Goal: Information Seeking & Learning: Check status

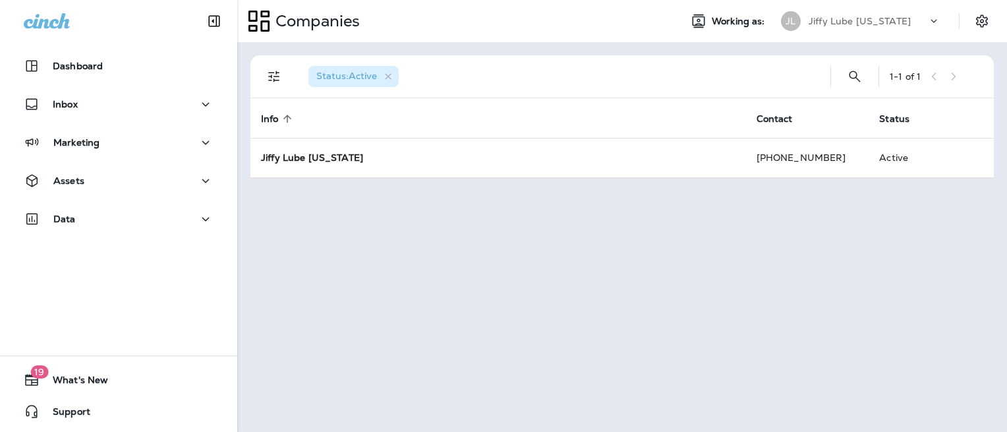
click at [932, 18] on icon at bounding box center [933, 20] width 13 height 13
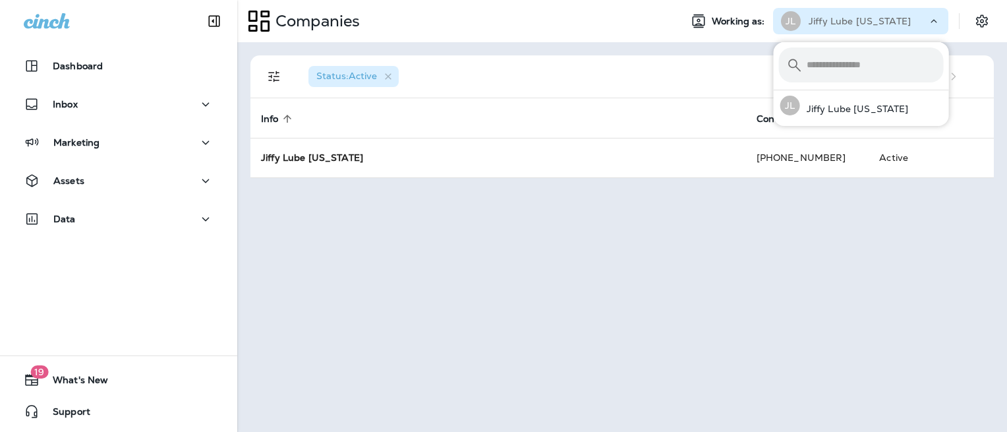
click at [932, 18] on icon at bounding box center [933, 20] width 13 height 13
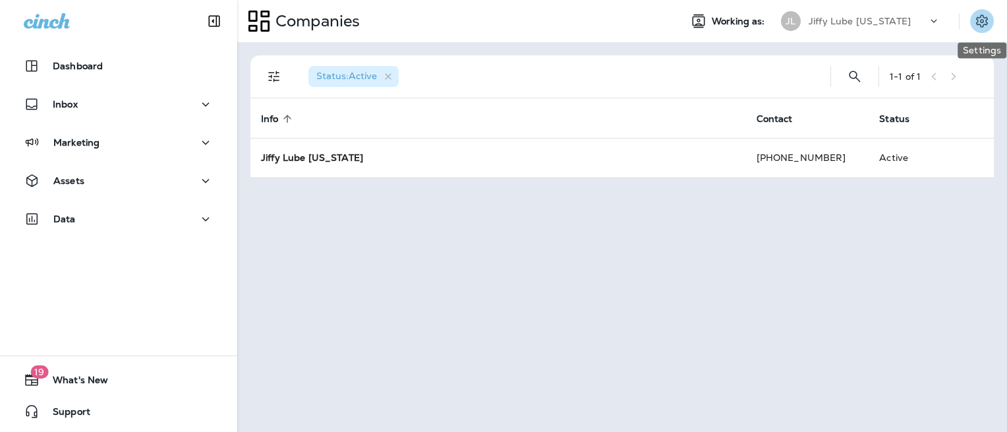
click at [987, 17] on icon "Settings" at bounding box center [982, 21] width 16 height 16
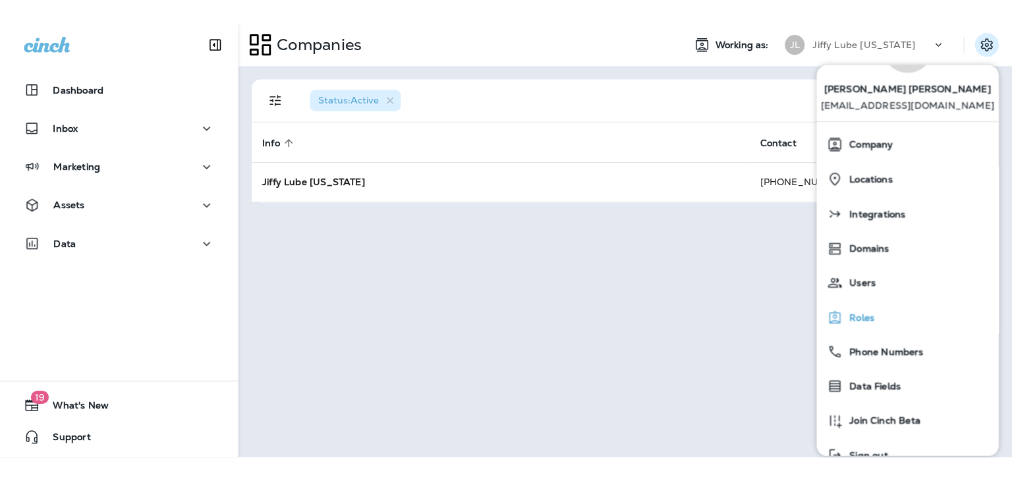
scroll to position [92, 0]
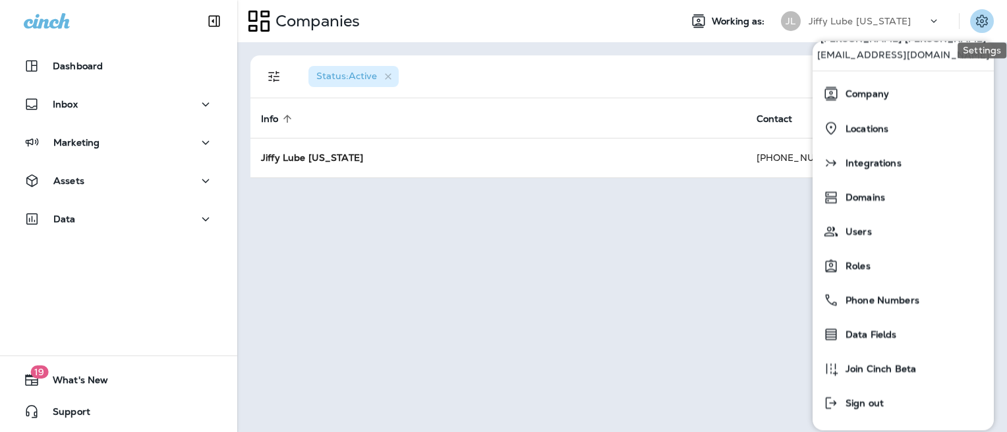
click at [986, 17] on icon "Settings" at bounding box center [982, 21] width 16 height 16
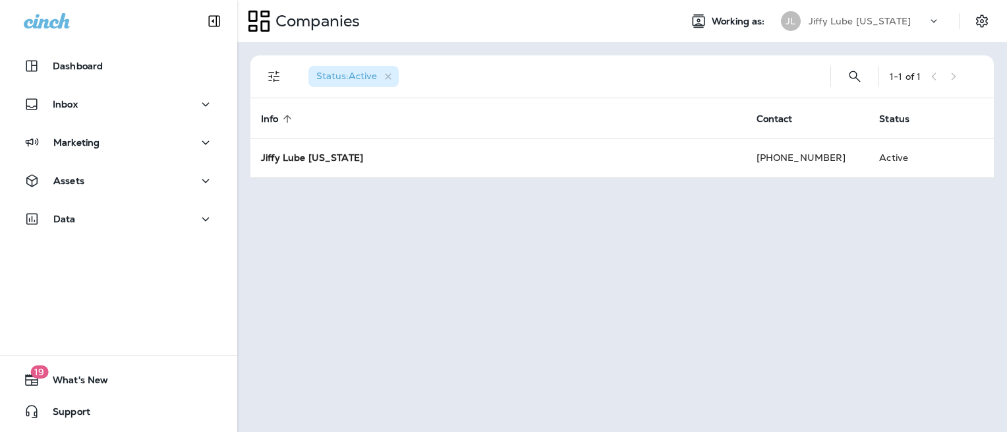
drag, startPoint x: 69, startPoint y: 273, endPoint x: 84, endPoint y: 272, distance: 15.2
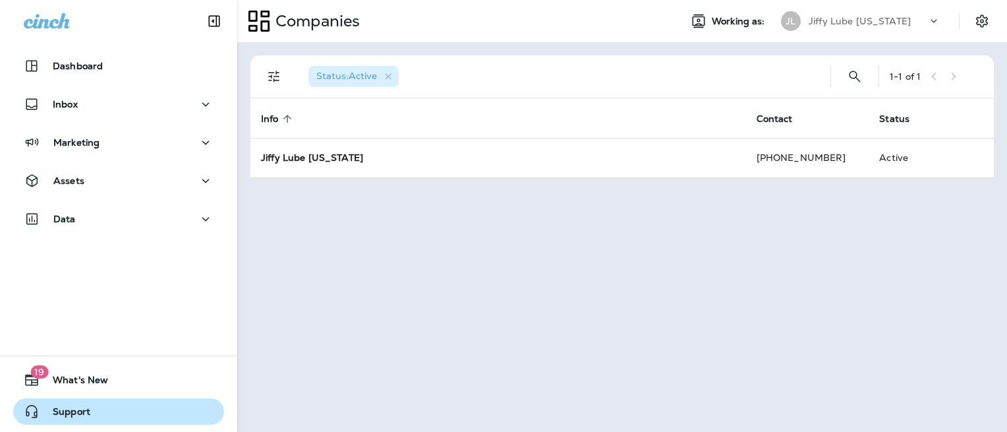
click at [47, 415] on span "Support" at bounding box center [65, 414] width 51 height 16
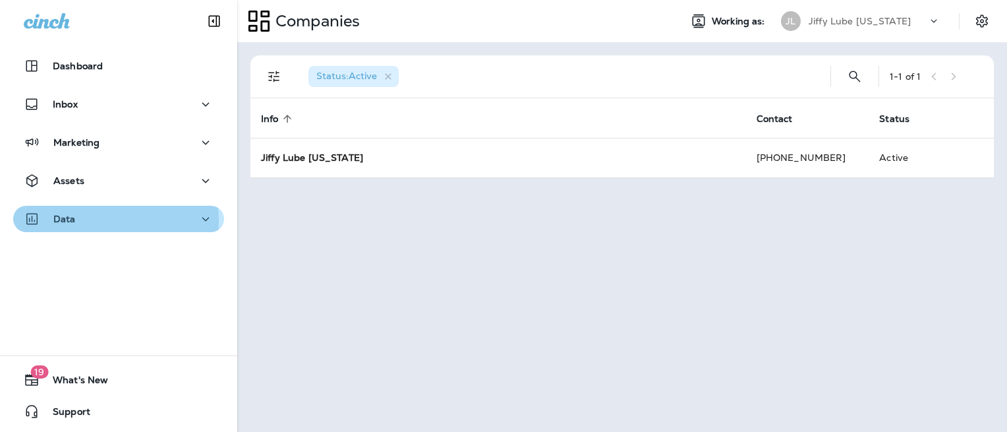
click at [61, 221] on p "Data" at bounding box center [64, 218] width 22 height 11
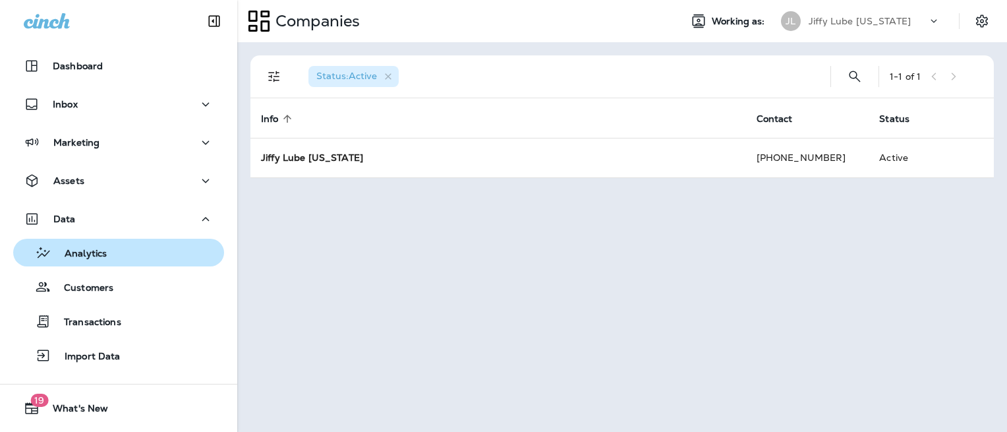
click at [63, 258] on p "Analytics" at bounding box center [78, 254] width 55 height 13
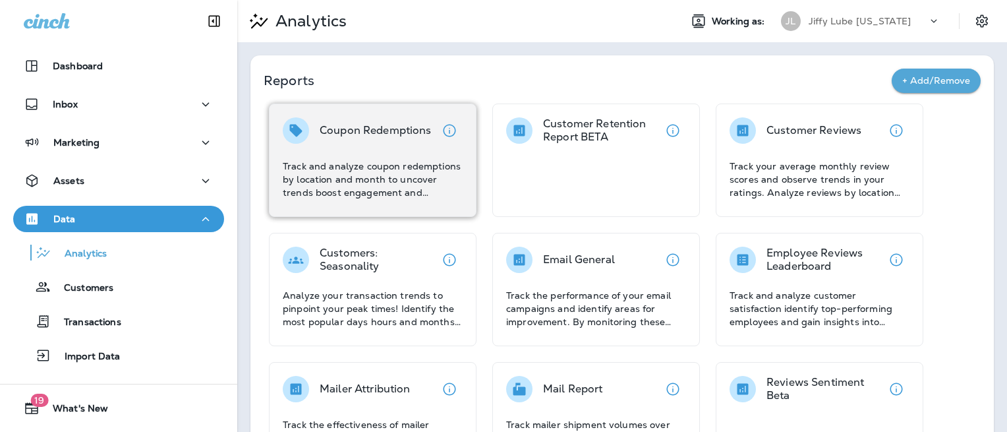
click at [393, 136] on p "Coupon Redemptions" at bounding box center [376, 130] width 112 height 13
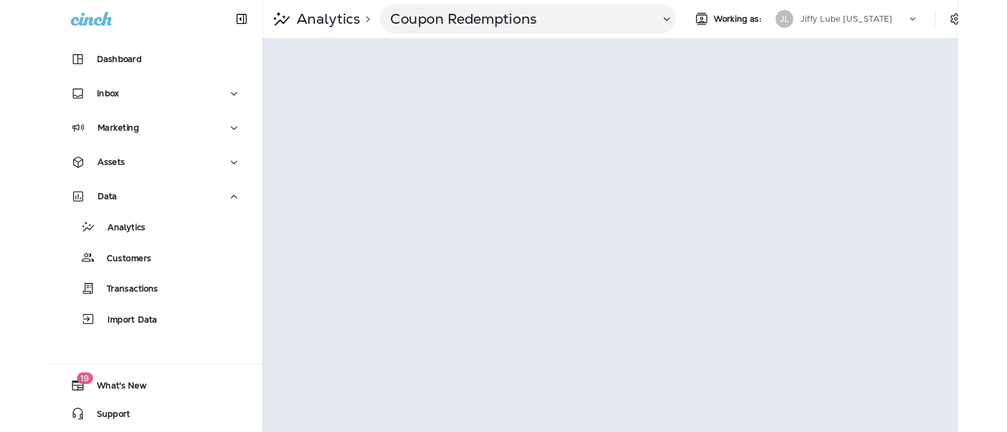
scroll to position [0, 23]
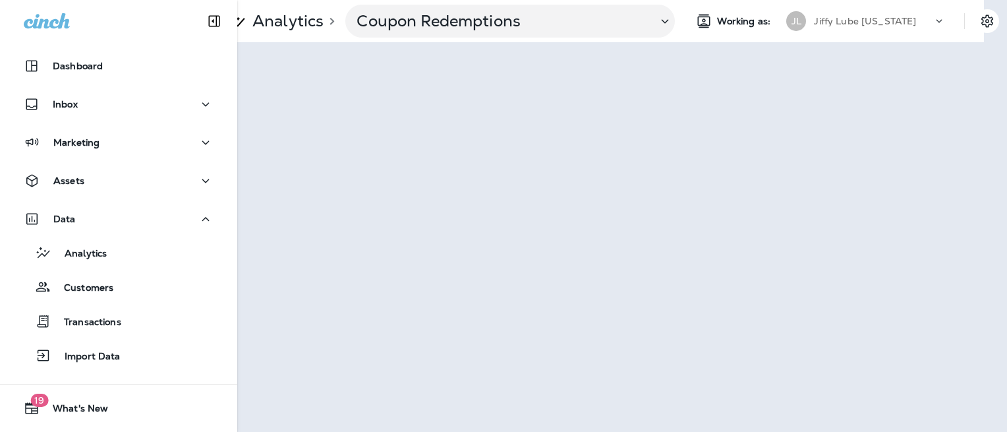
click at [472, 431] on div "Analytics > Coupon Redemptions Working as: JL Jiffy Lube [US_STATE]" at bounding box center [622, 216] width 770 height 432
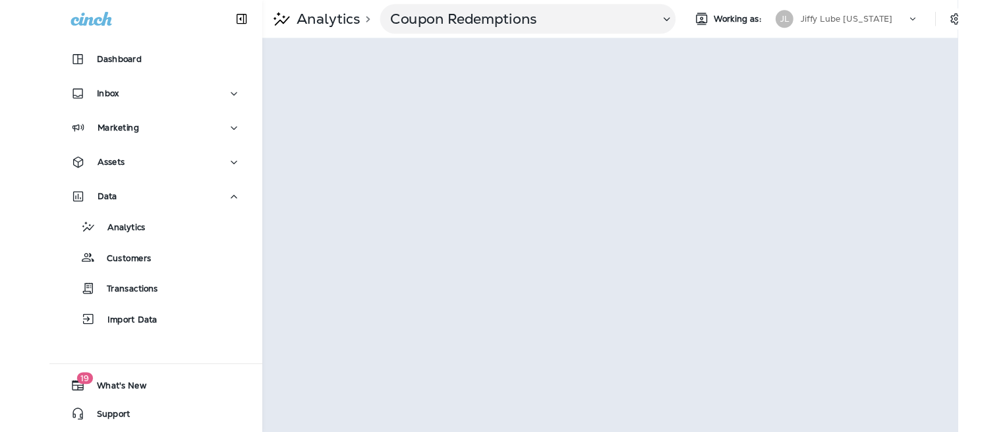
scroll to position [0, 0]
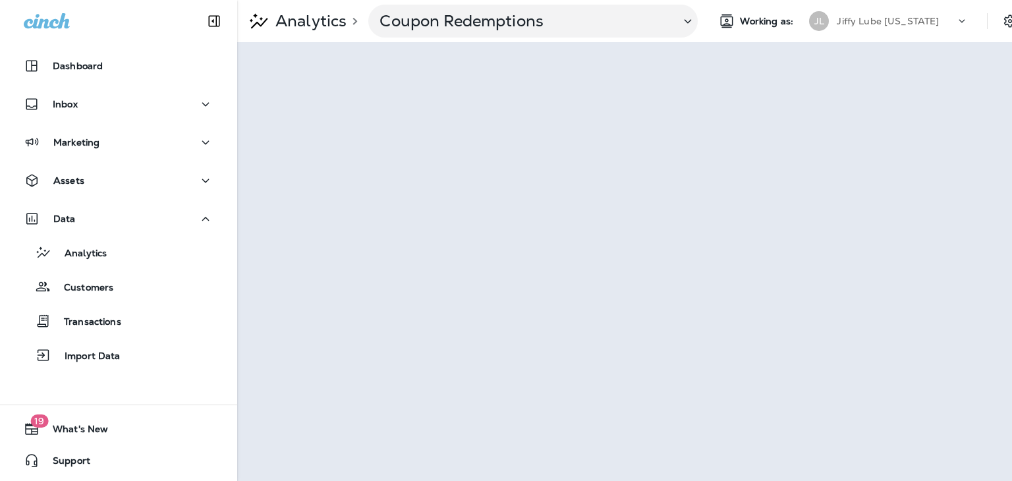
click at [659, 1] on div "Analytics > Coupon Redemptions Working as: JL Jiffy Lube [US_STATE]" at bounding box center [624, 21] width 775 height 42
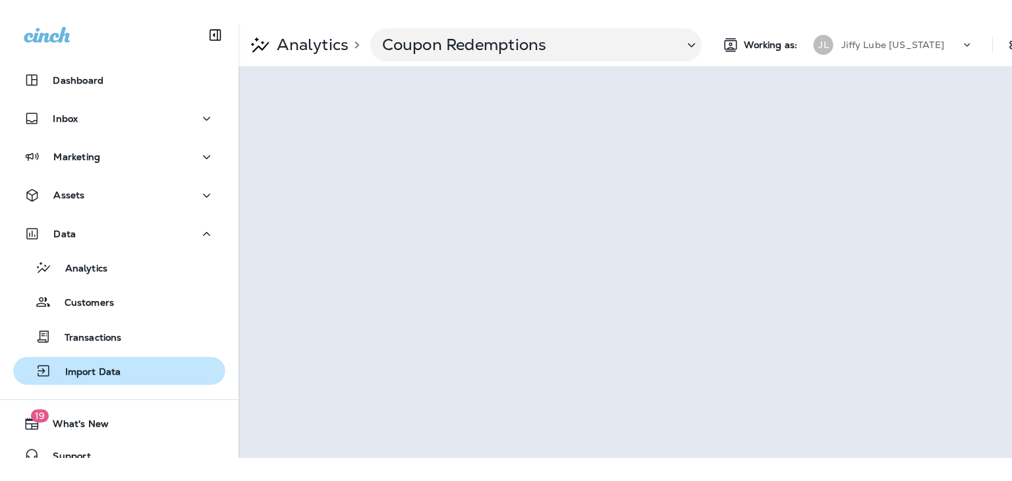
scroll to position [28, 0]
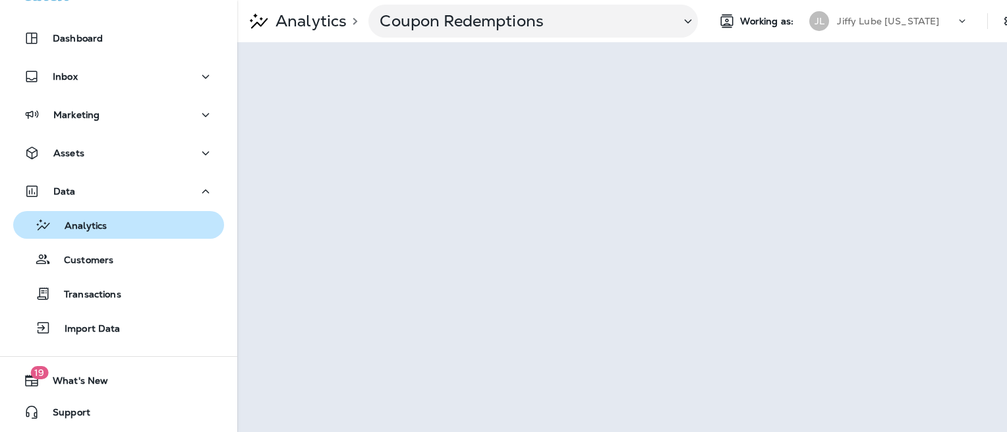
click at [96, 223] on p "Analytics" at bounding box center [78, 226] width 55 height 13
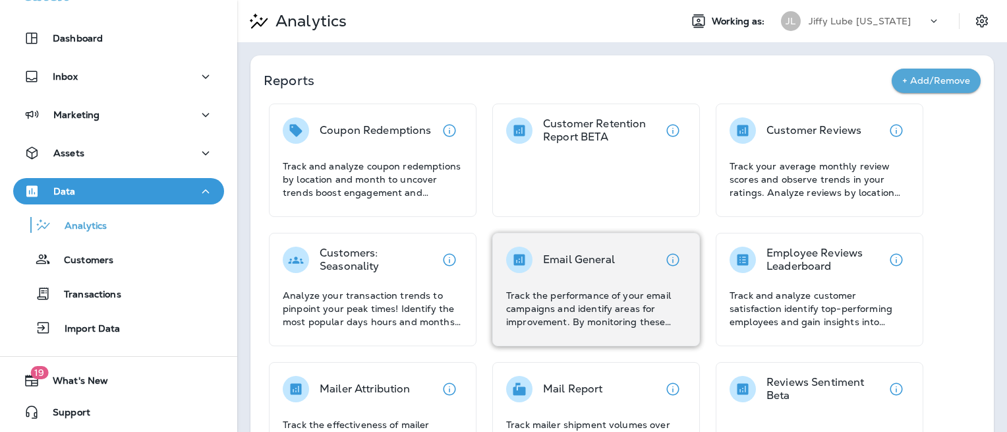
click at [567, 258] on p "Email General" at bounding box center [579, 259] width 72 height 13
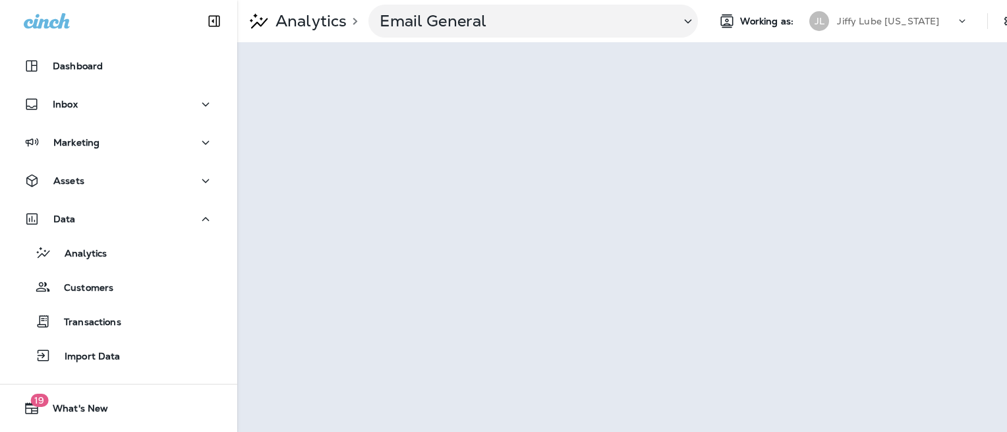
scroll to position [0, 28]
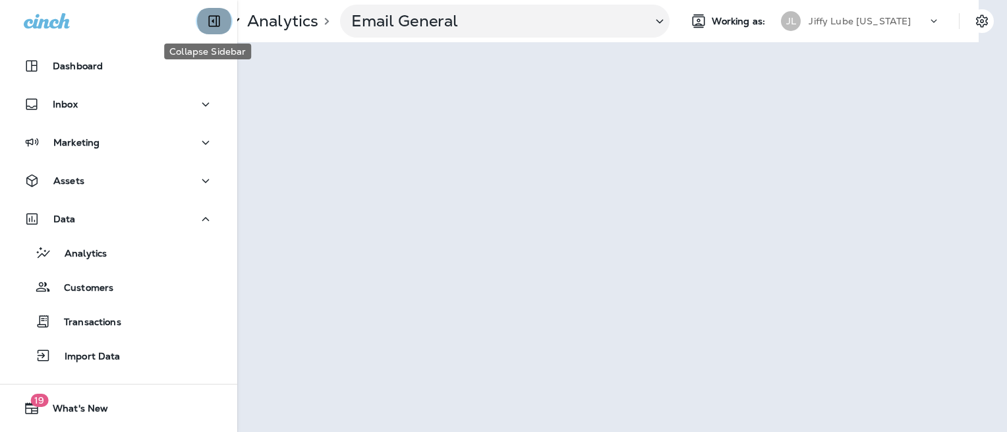
click at [206, 20] on icon "Collapse Sidebar" at bounding box center [214, 21] width 16 height 16
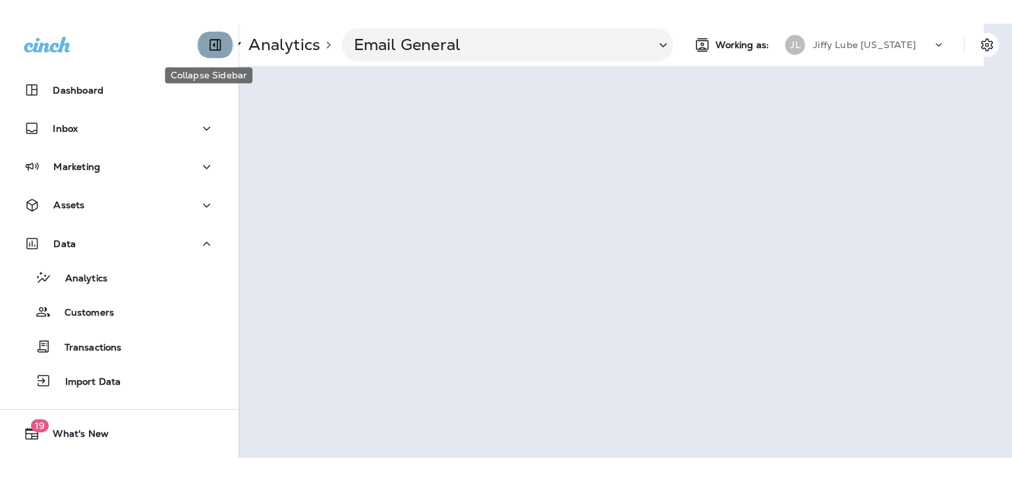
scroll to position [0, 0]
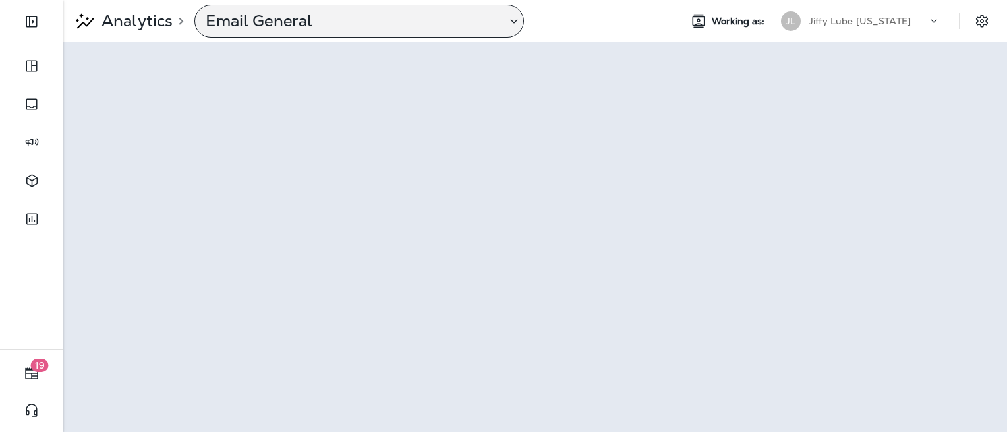
click at [203, 20] on div "Email General" at bounding box center [350, 21] width 311 height 20
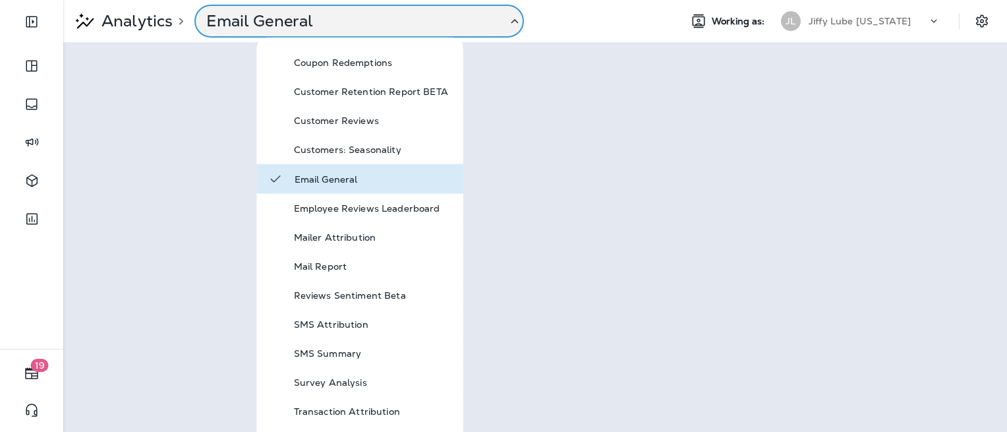
click at [203, 20] on div "Email General" at bounding box center [351, 21] width 311 height 20
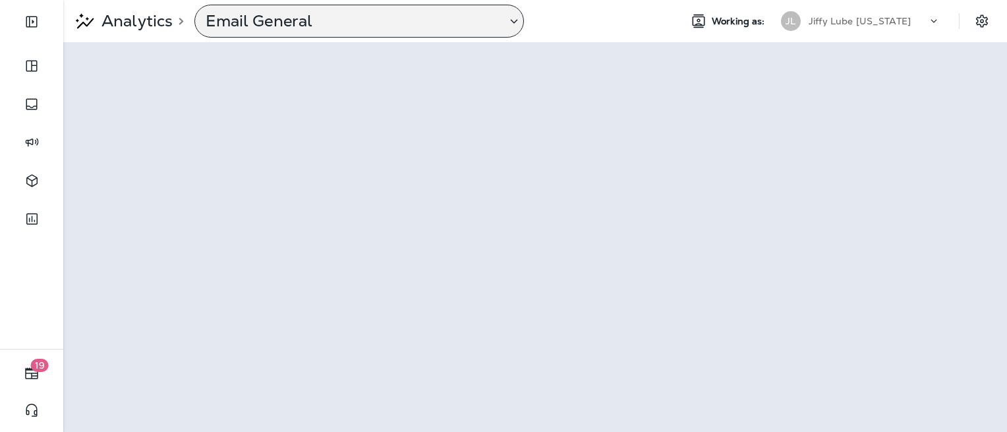
click at [203, 20] on div "Email General" at bounding box center [350, 21] width 311 height 20
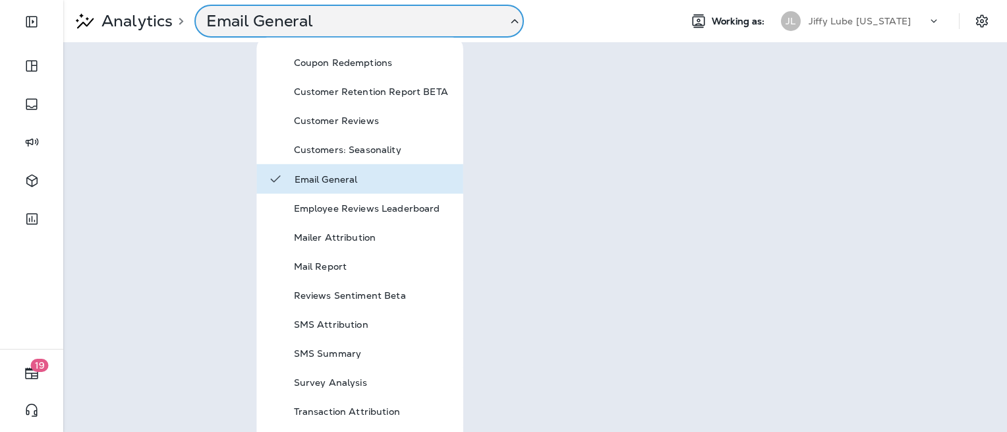
click at [203, 20] on div "Email General" at bounding box center [351, 21] width 311 height 20
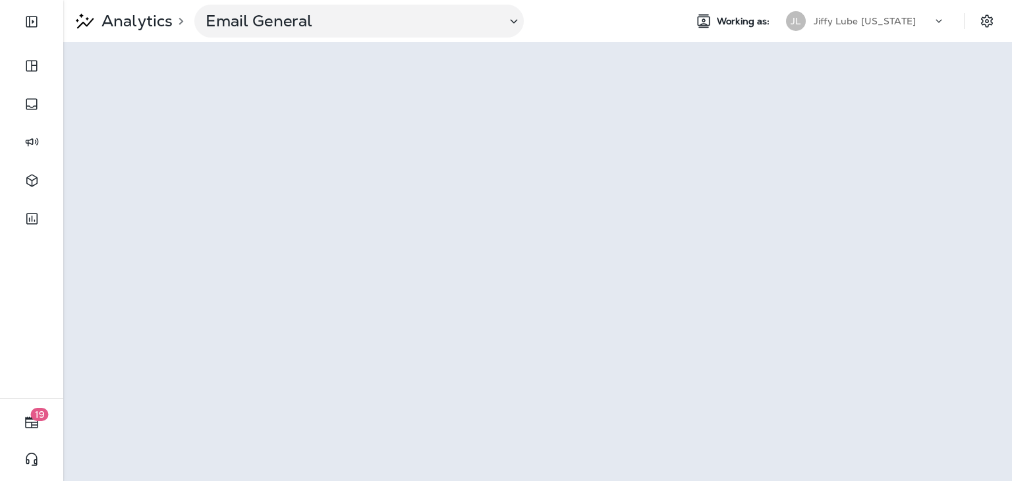
click at [665, 33] on div "Analytics > Email General" at bounding box center [368, 21] width 611 height 33
click at [941, 30] on div at bounding box center [944, 24] width 25 height 20
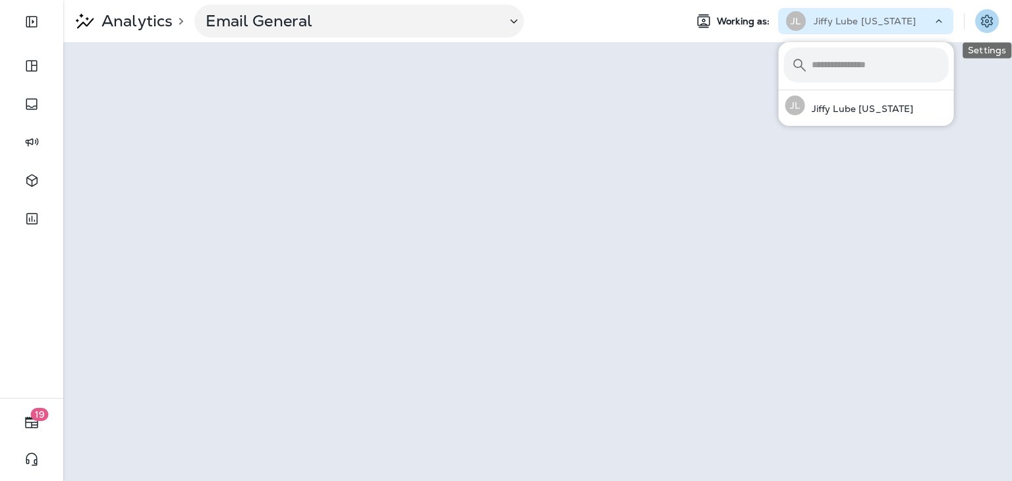
click at [983, 22] on icon "Settings" at bounding box center [987, 21] width 16 height 16
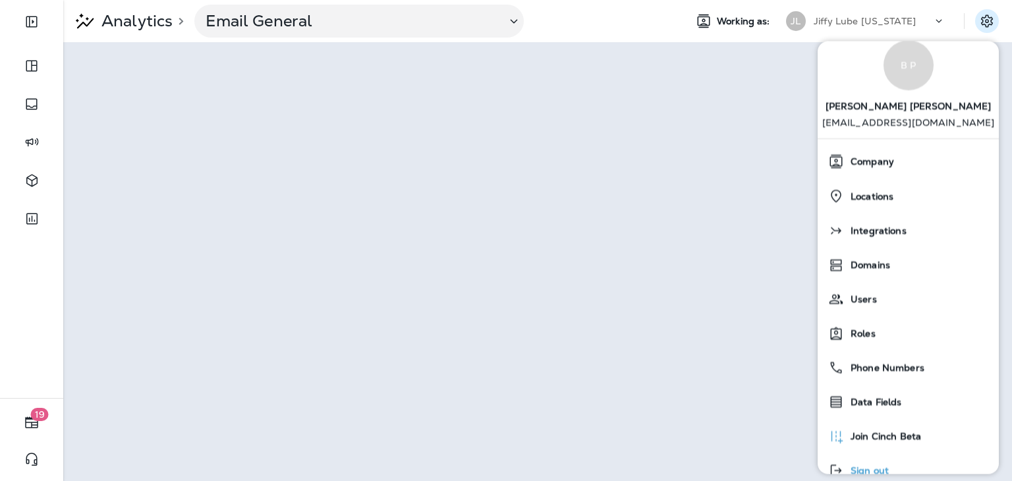
scroll to position [48, 0]
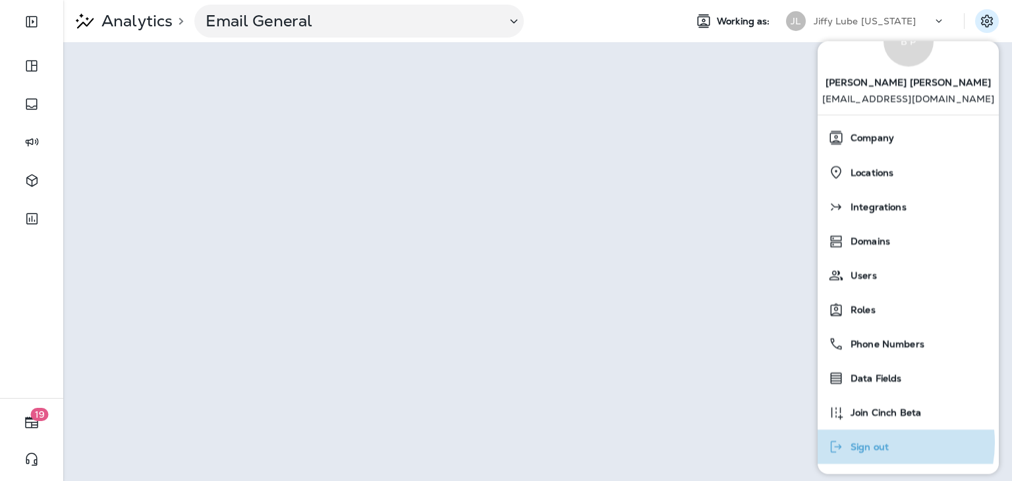
click at [873, 431] on span "Sign out" at bounding box center [866, 447] width 45 height 11
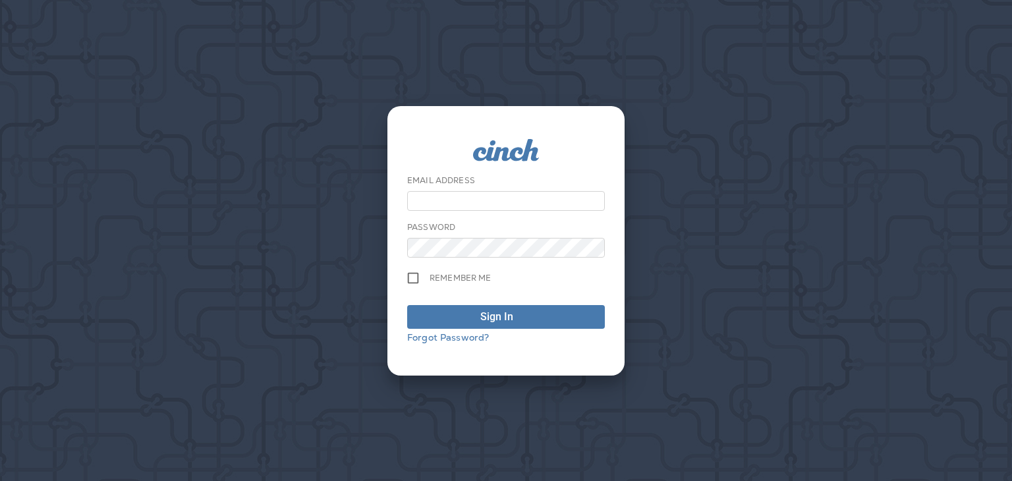
type input "**********"
